Goal: Navigation & Orientation: Find specific page/section

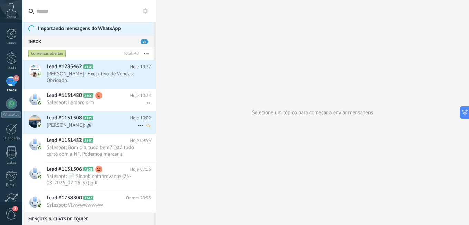
click at [56, 123] on span "[PERSON_NAME]: 🔊" at bounding box center [92, 125] width 91 height 7
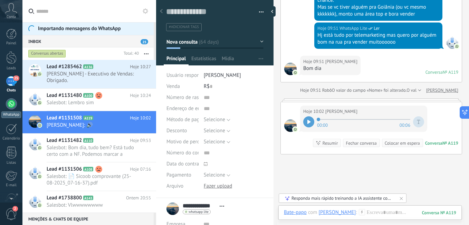
click at [8, 103] on div at bounding box center [11, 103] width 11 height 11
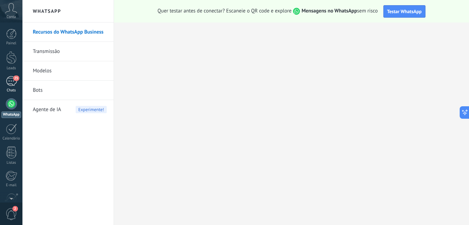
click at [10, 82] on div "25" at bounding box center [11, 81] width 11 height 10
